Goal: Navigation & Orientation: Find specific page/section

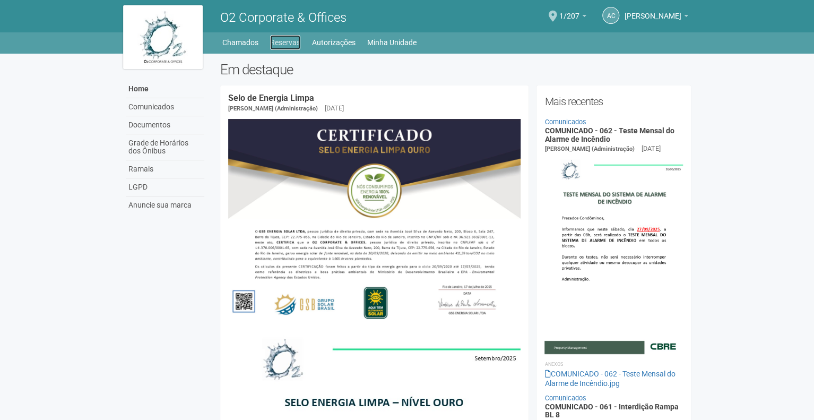
click at [290, 42] on link "Reservas" at bounding box center [285, 42] width 30 height 15
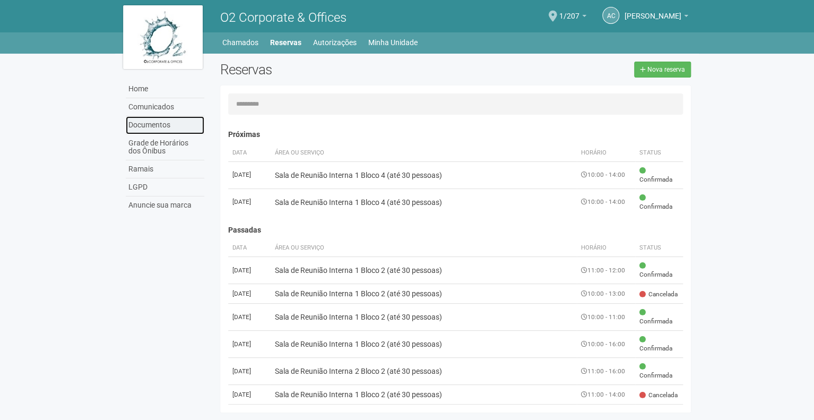
click at [150, 125] on link "Documentos" at bounding box center [165, 125] width 79 height 18
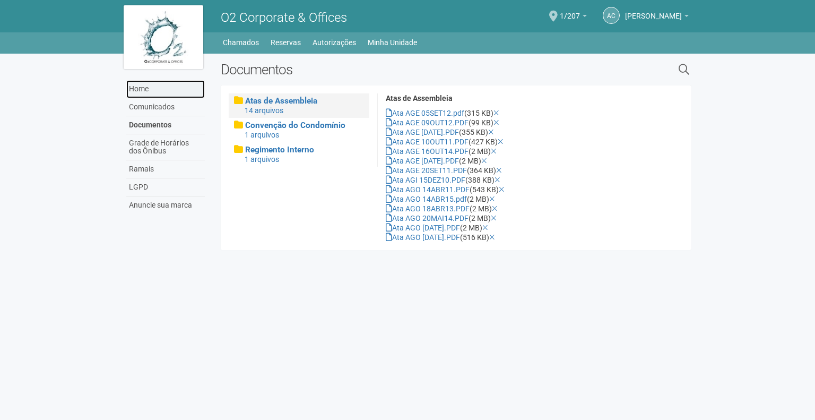
click at [156, 89] on link "Home" at bounding box center [165, 89] width 79 height 18
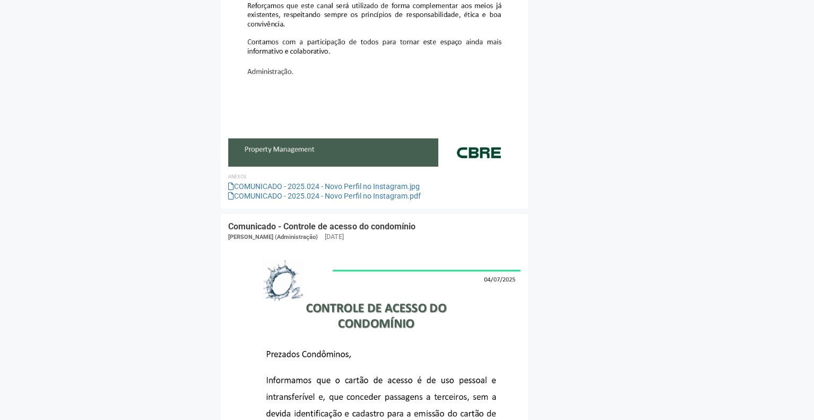
scroll to position [1497, 0]
